Goal: Task Accomplishment & Management: Use online tool/utility

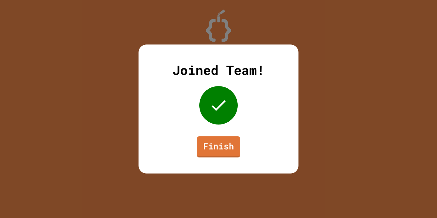
click at [225, 143] on link "Finish" at bounding box center [219, 146] width 44 height 21
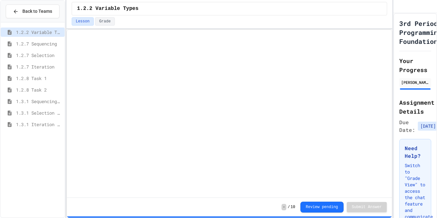
click at [46, 125] on span "1.3.1 Iteration Patterns/Trends" at bounding box center [39, 124] width 46 height 7
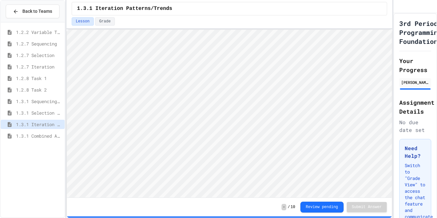
click at [33, 141] on div "1.3.1 Combined Algorithims" at bounding box center [33, 137] width 64 height 12
click at [33, 138] on span "1.3.1 Combined Algorithims" at bounding box center [39, 135] width 46 height 7
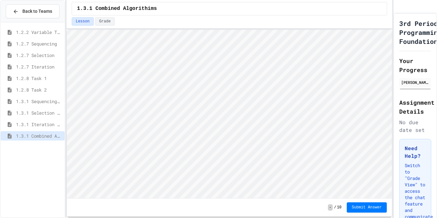
scroll to position [1, 0]
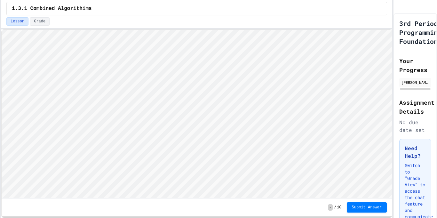
click at [0, 99] on div "Back to Teams 1.2.2 Variable Types 1.2.7 Sequencing 1.2.7 Selection 1.2.7 Itera…" at bounding box center [218, 109] width 437 height 218
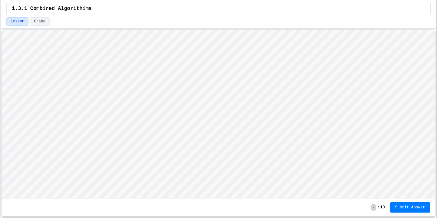
click at [436, 89] on div at bounding box center [436, 109] width 1 height 218
click at [401, 210] on button "Submit Answer" at bounding box center [410, 207] width 40 height 10
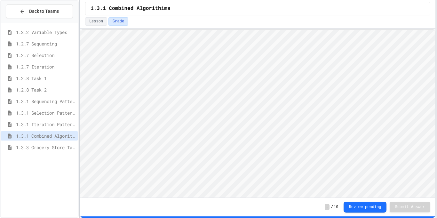
click at [80, 54] on div at bounding box center [79, 109] width 1 height 218
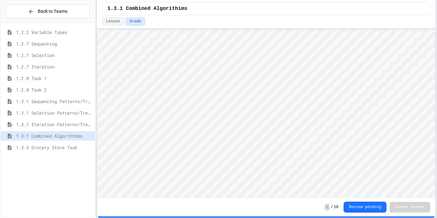
click at [80, 147] on span "1.3.3 Grocery Store Task" at bounding box center [54, 147] width 76 height 7
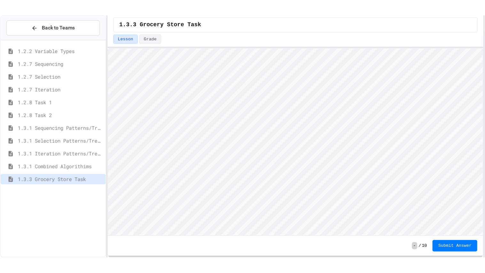
scroll to position [1, 0]
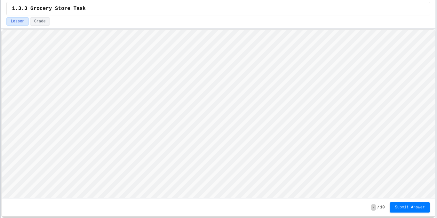
click at [0, 123] on div at bounding box center [0, 109] width 1 height 218
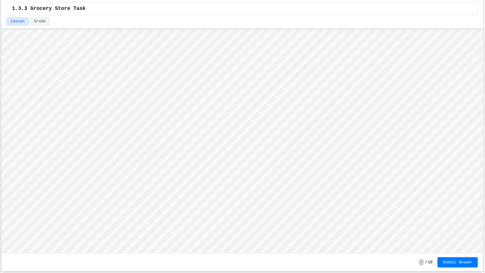
scroll to position [1, 3]
type textarea "**"
type textarea "**********"
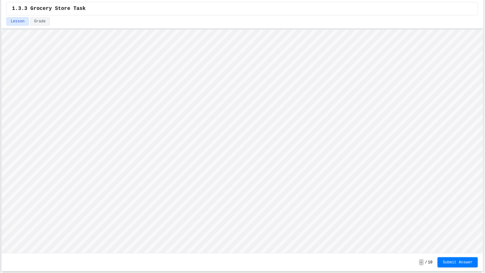
type textarea "**********"
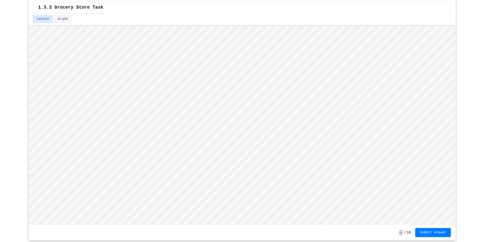
scroll to position [1, 0]
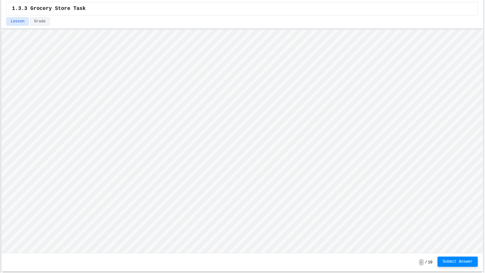
click at [437, 218] on button "Submit Answer" at bounding box center [458, 262] width 40 height 10
